Goal: Task Accomplishment & Management: Use online tool/utility

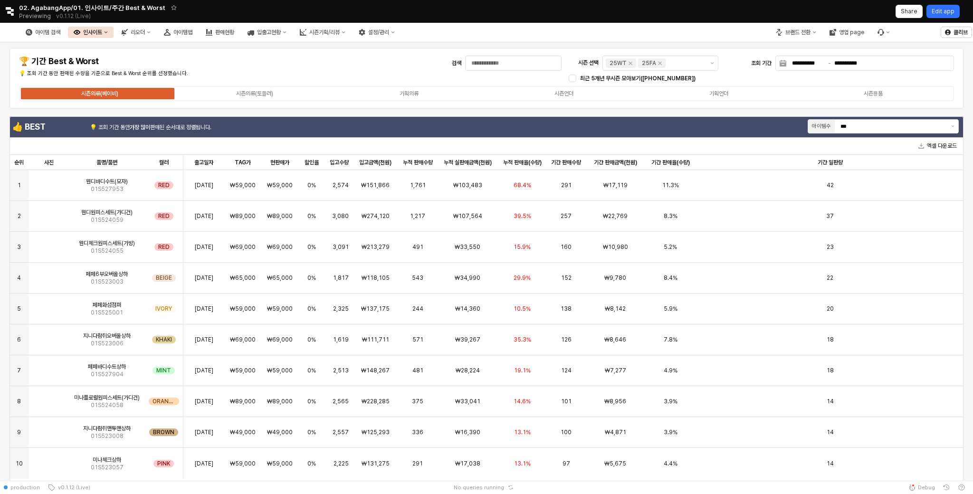
click at [947, 14] on p "Edit app" at bounding box center [942, 12] width 23 height 8
